Goal: Transaction & Acquisition: Book appointment/travel/reservation

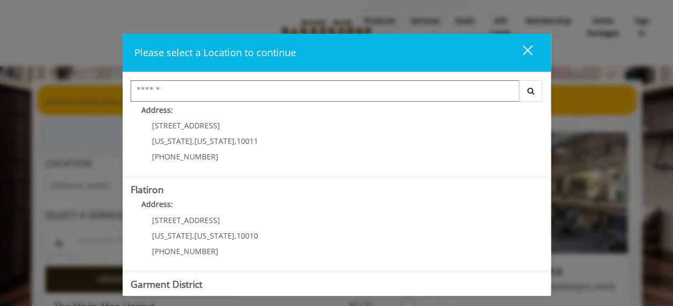
scroll to position [268, 0]
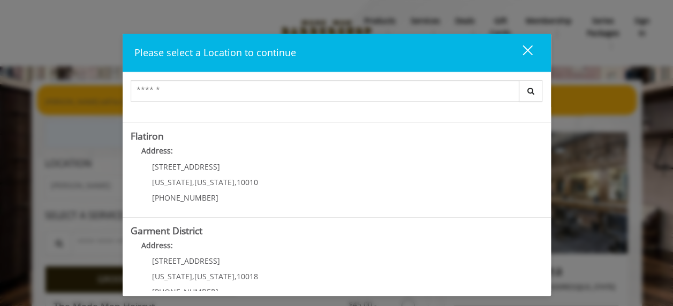
click at [312, 142] on "Flatiron Address: [STREET_ADDRESS][US_STATE][US_STATE] (917) 475-1765" at bounding box center [337, 170] width 412 height 78
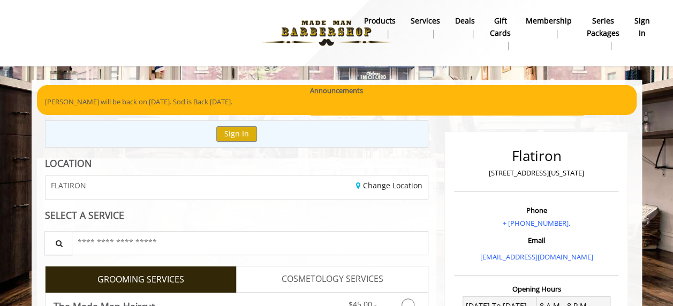
click at [285, 188] on div "Change Location" at bounding box center [336, 187] width 199 height 23
click at [414, 176] on div "Change Location" at bounding box center [336, 187] width 199 height 23
click at [409, 179] on div "Change Location" at bounding box center [336, 187] width 199 height 23
click at [409, 183] on link "Change Location" at bounding box center [389, 185] width 66 height 10
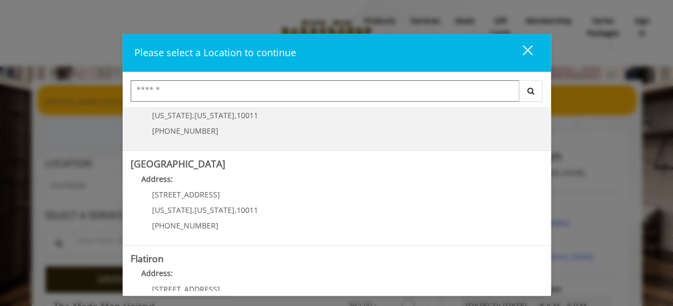
scroll to position [161, 0]
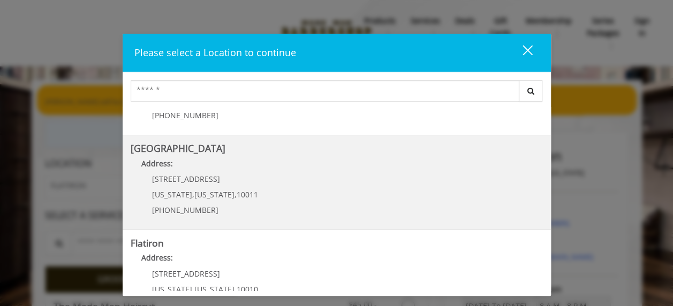
click at [357, 178] on Street "Chelsea 15th Street Address: 267 W 15th St New York , New York , 10011 (646) 85…" at bounding box center [337, 182] width 412 height 78
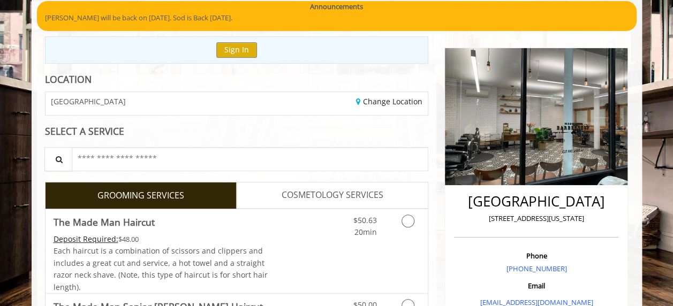
scroll to position [107, 0]
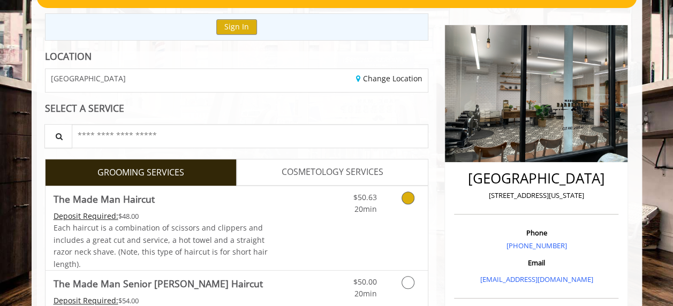
click at [408, 196] on icon "Grooming services" at bounding box center [407, 198] width 13 height 13
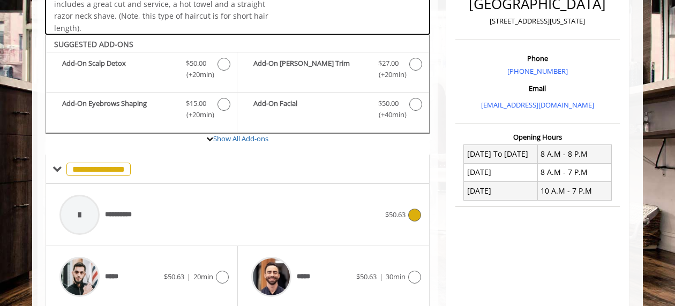
scroll to position [315, 0]
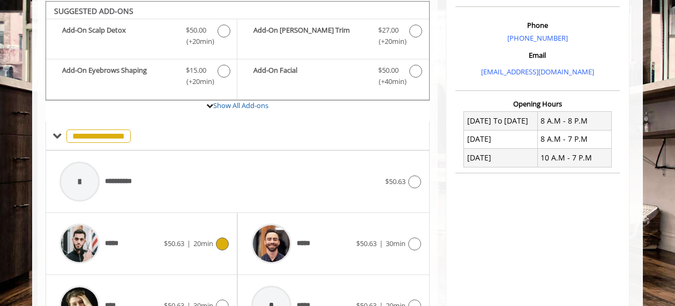
click at [225, 238] on icon at bounding box center [222, 244] width 13 height 13
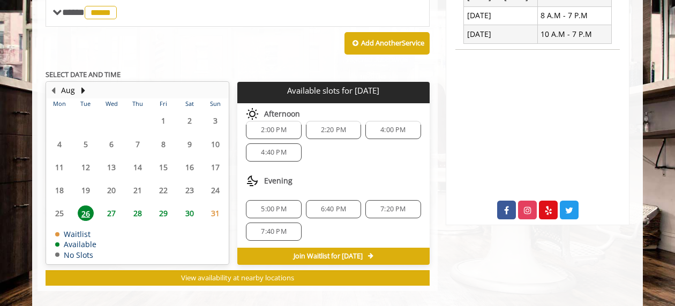
scroll to position [448, 0]
